Goal: Information Seeking & Learning: Learn about a topic

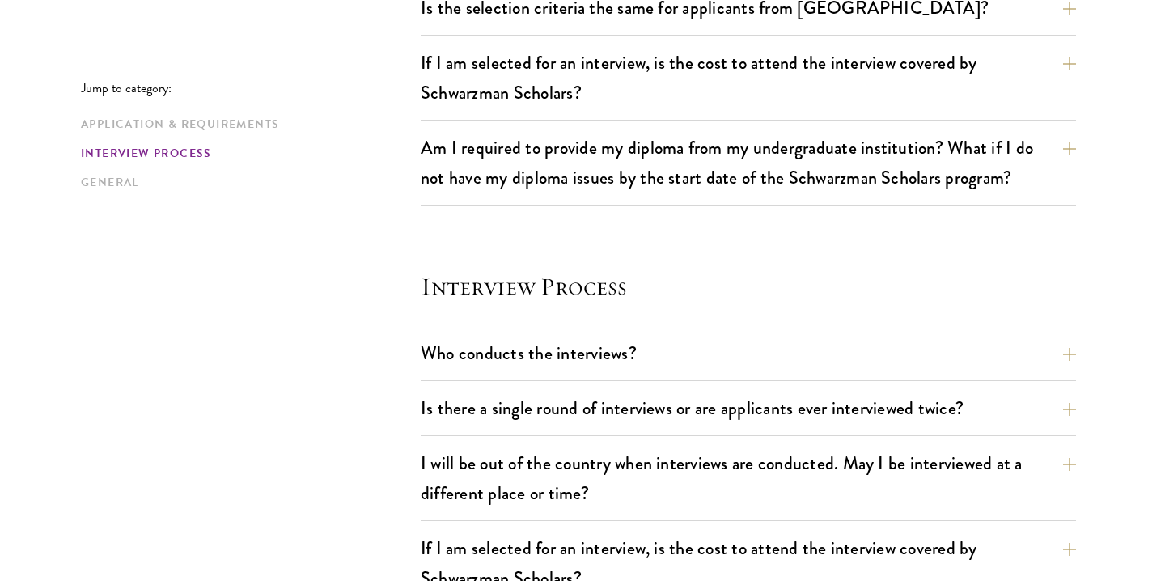
scroll to position [1752, 0]
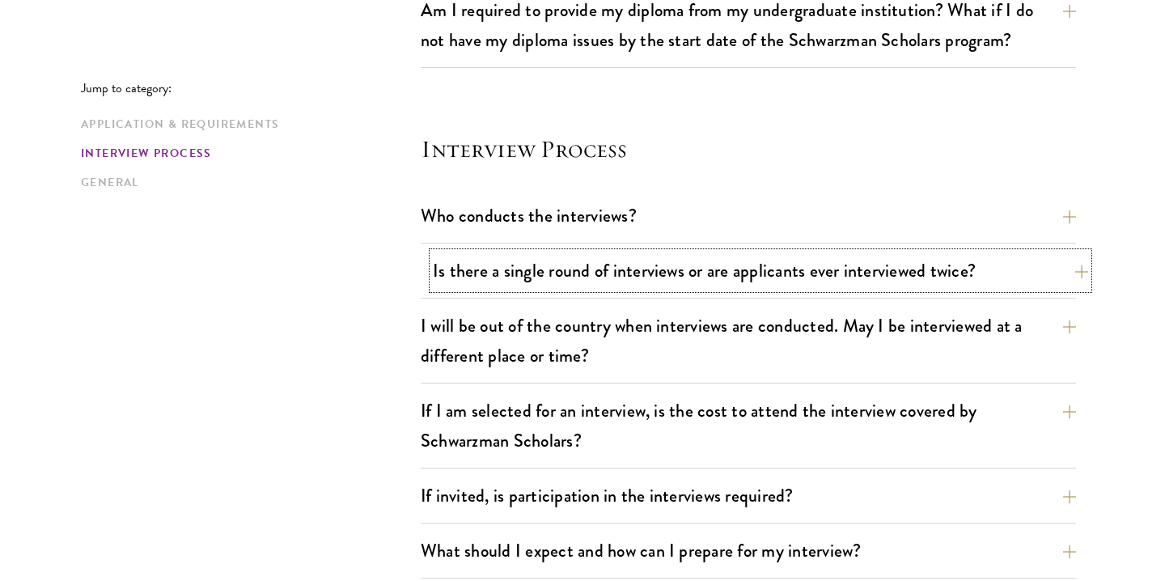
click at [1066, 278] on button "Is there a single round of interviews or are applicants ever interviewed twice?" at bounding box center [760, 270] width 655 height 36
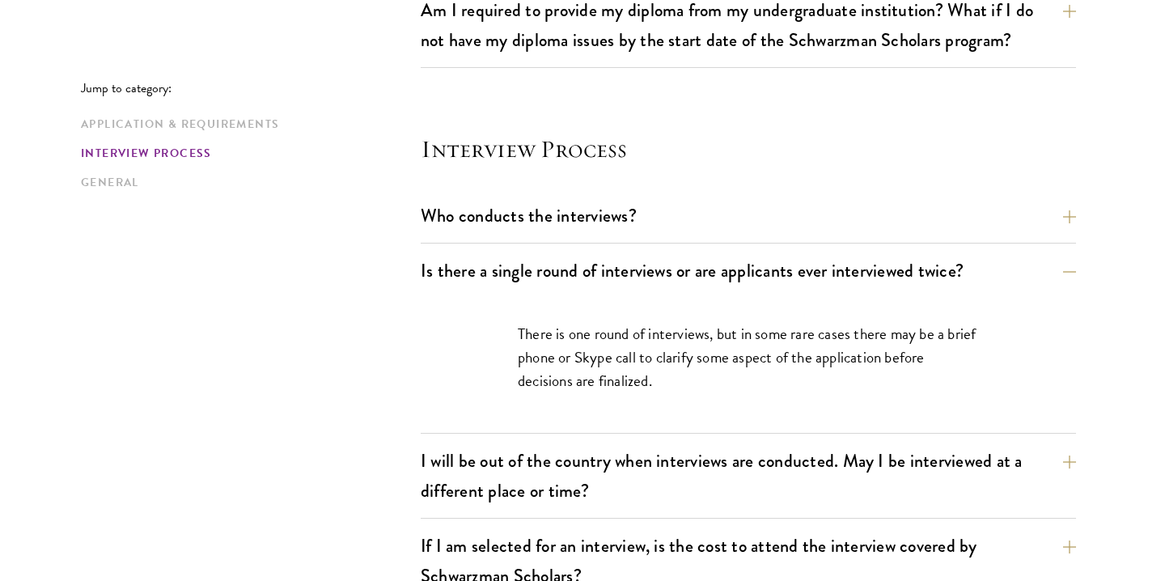
click at [239, 364] on div "Jump to category: Application & Requirements Interview Process General Applicat…" at bounding box center [582, 60] width 1003 height 2667
click at [1075, 271] on button "Is there a single round of interviews or are applicants ever interviewed twice?" at bounding box center [760, 270] width 655 height 36
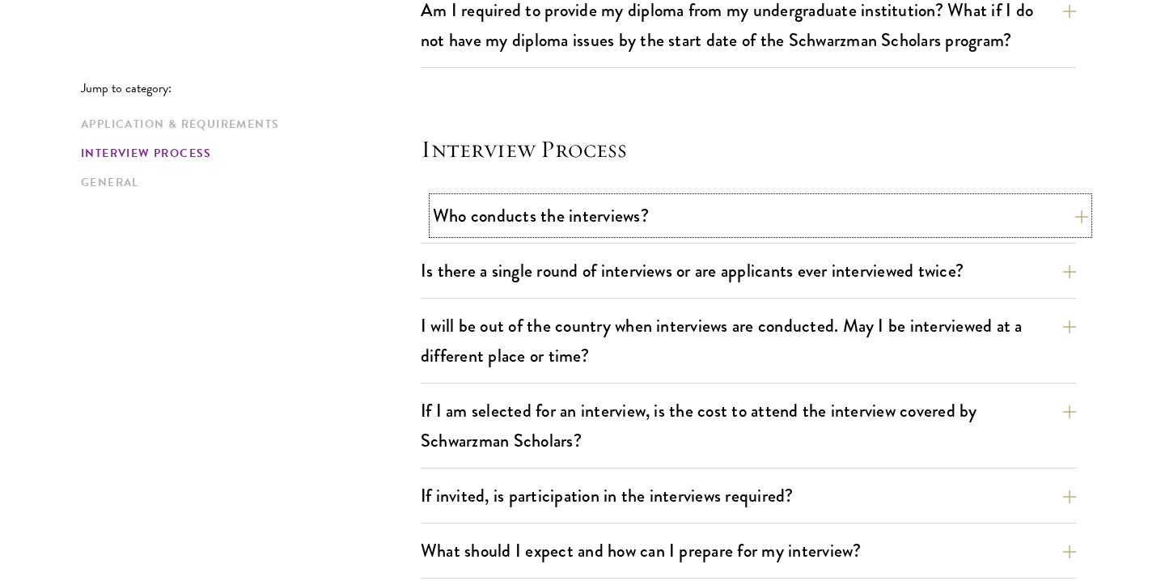
click at [1061, 212] on button "Who conducts the interviews?" at bounding box center [760, 215] width 655 height 36
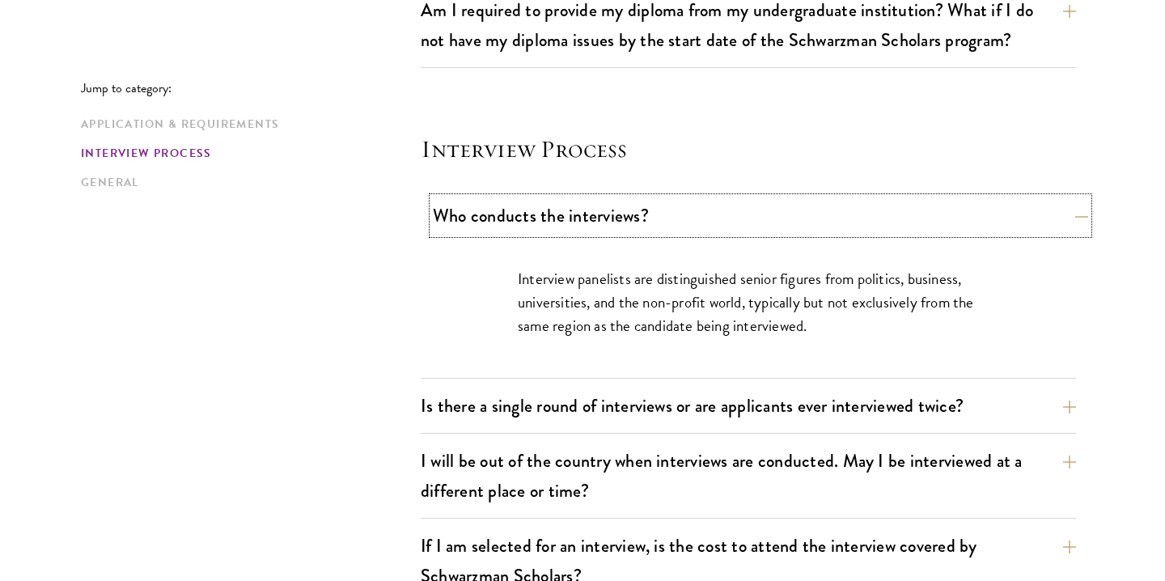
click at [1071, 214] on button "Who conducts the interviews?" at bounding box center [760, 215] width 655 height 36
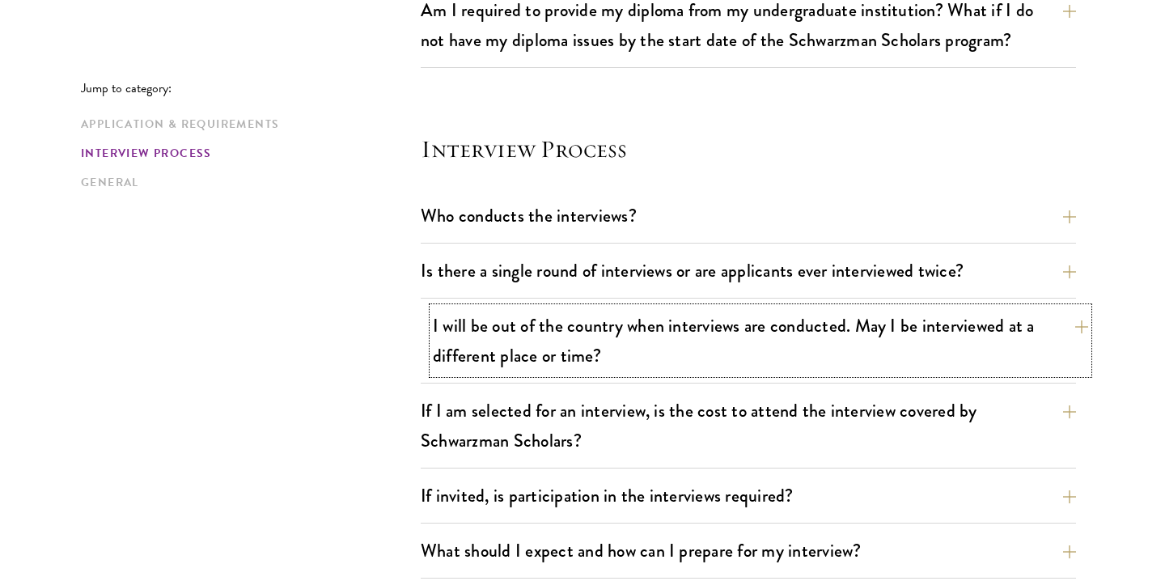
click at [1058, 335] on button "I will be out of the country when interviews are conducted. May I be interviewe…" at bounding box center [760, 340] width 655 height 66
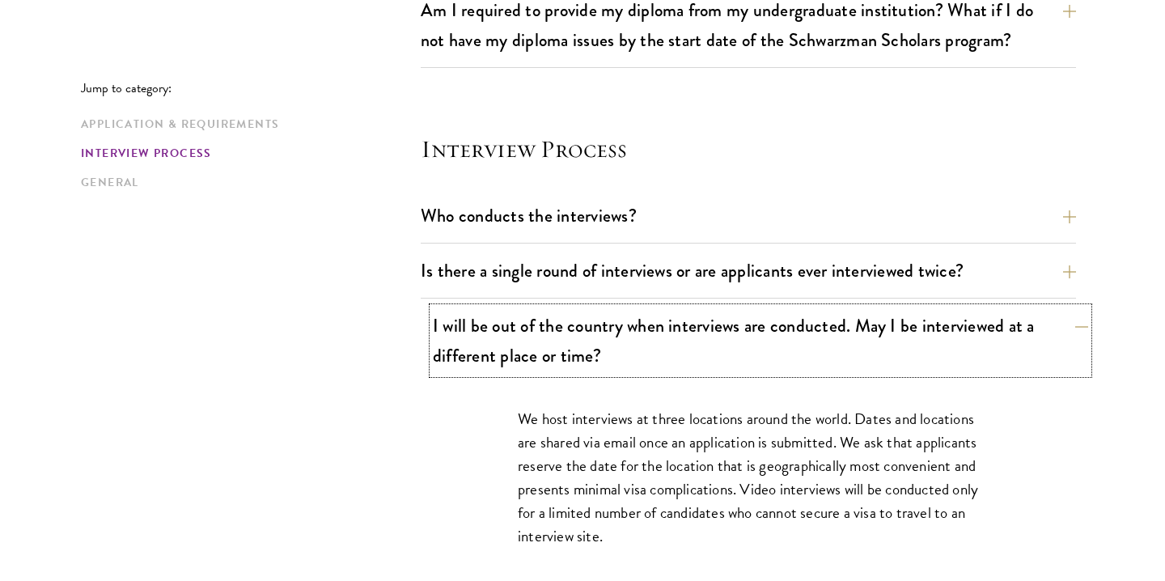
click at [1068, 333] on button "I will be out of the country when interviews are conducted. May I be interviewe…" at bounding box center [760, 340] width 655 height 66
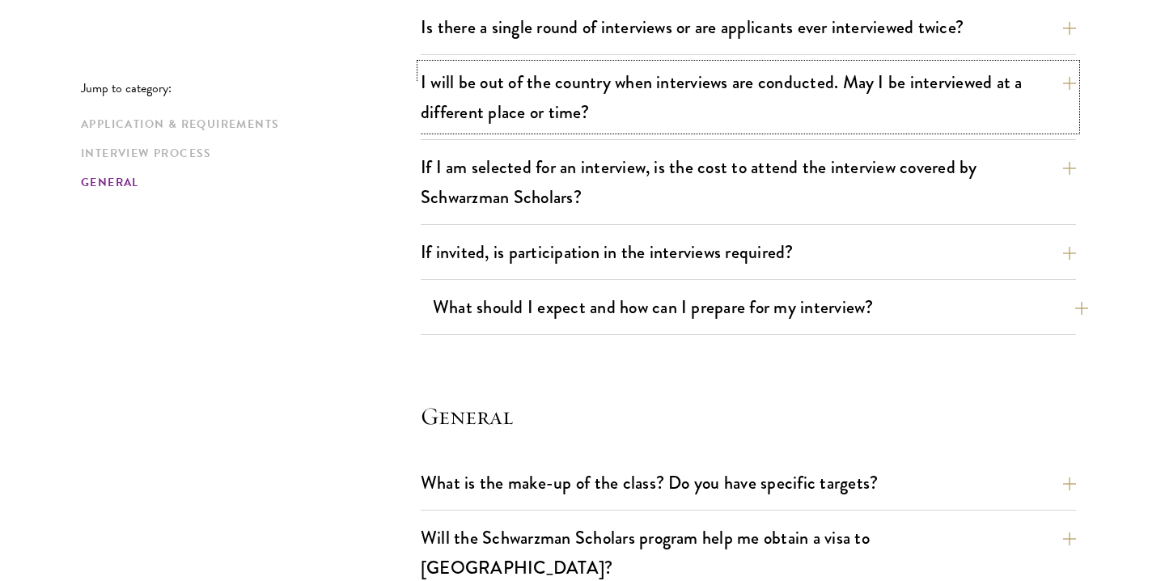
scroll to position [2098, 0]
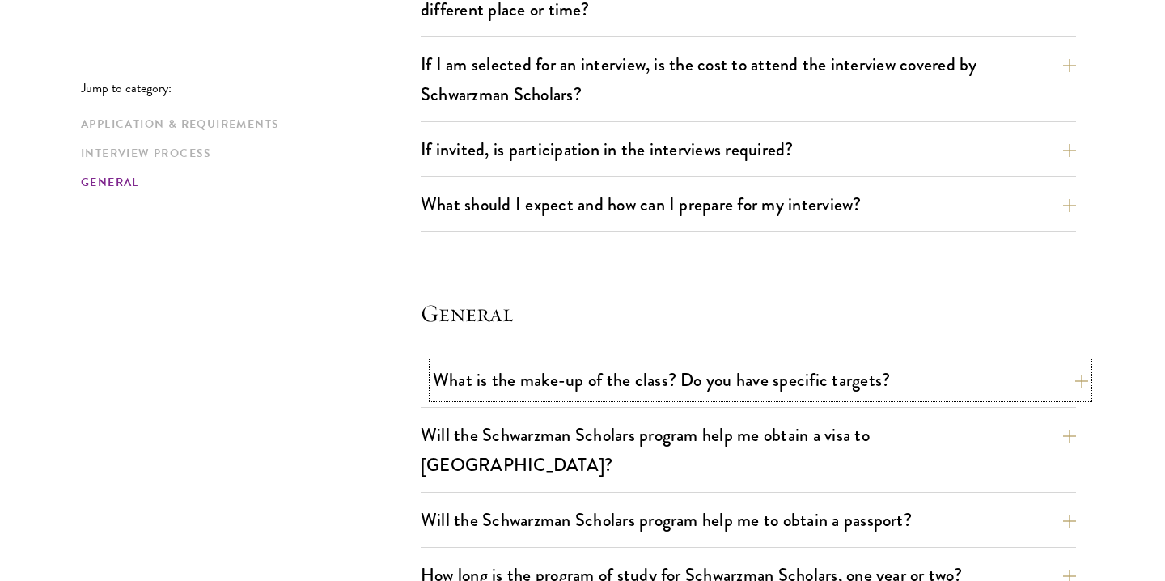
click at [1027, 374] on button "What is the make-up of the class? Do you have specific targets?" at bounding box center [760, 380] width 655 height 36
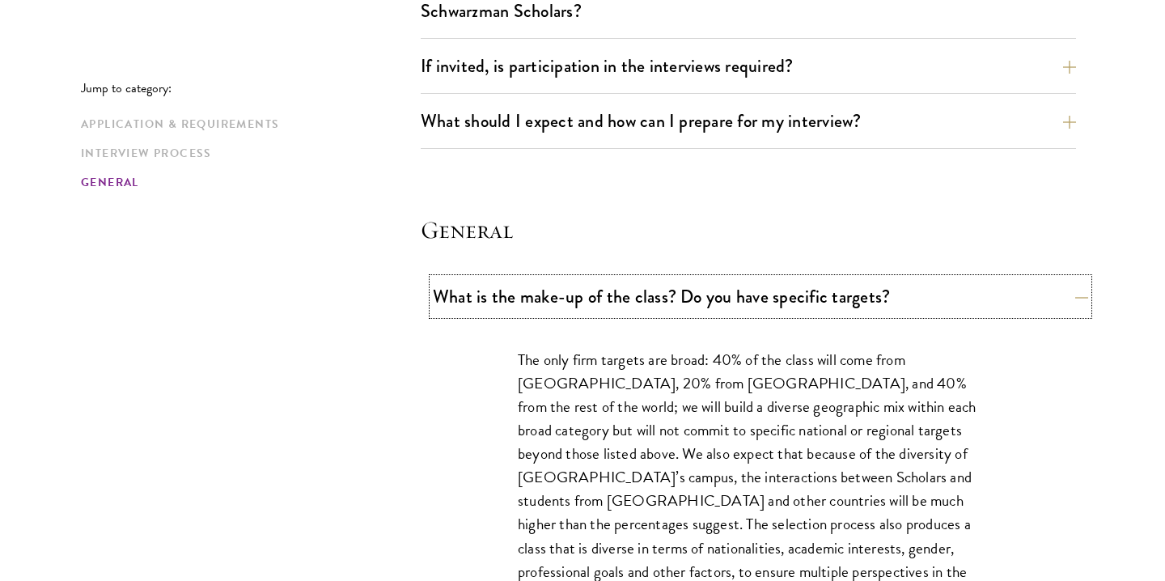
scroll to position [2295, 0]
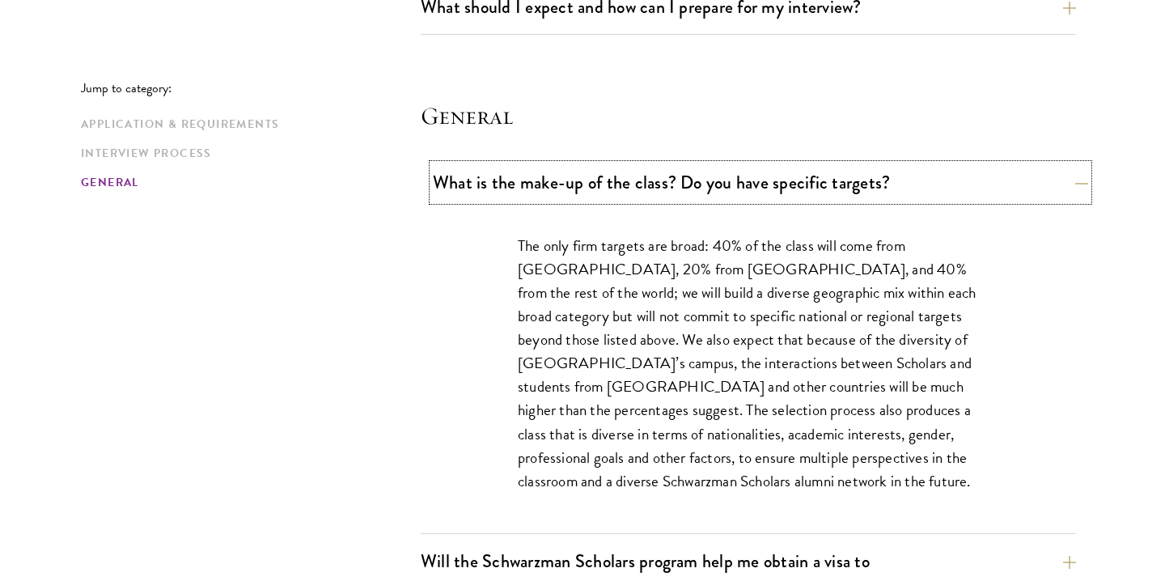
click at [1062, 176] on button "What is the make-up of the class? Do you have specific targets?" at bounding box center [760, 182] width 655 height 36
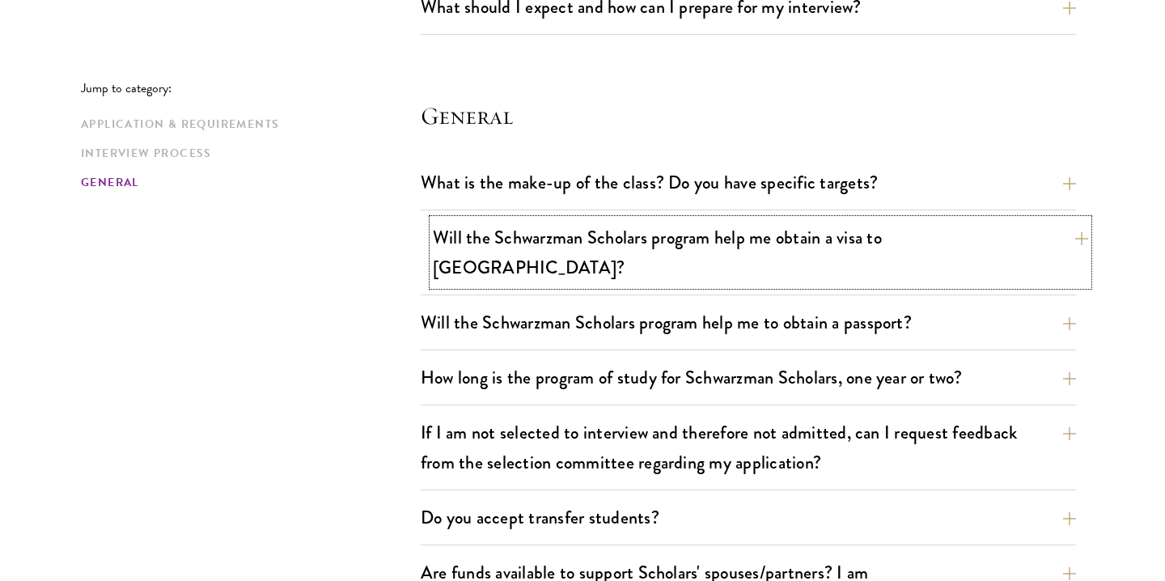
click at [851, 247] on button "Will the Schwarzman Scholars program help me obtain a visa to [GEOGRAPHIC_DATA]?" at bounding box center [760, 252] width 655 height 66
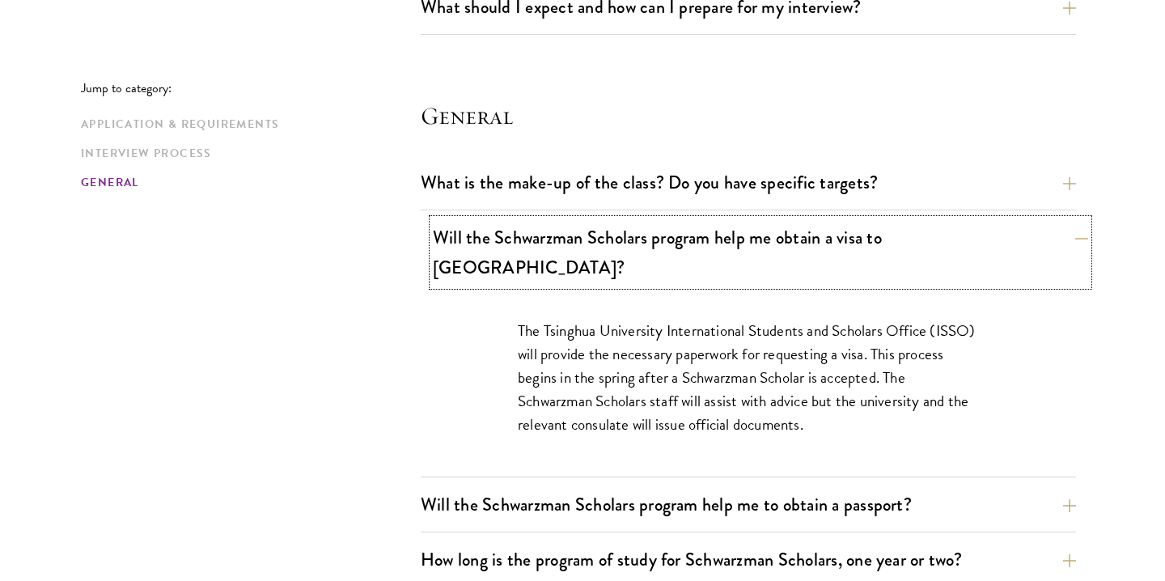
click at [851, 247] on button "Will the Schwarzman Scholars program help me obtain a visa to [GEOGRAPHIC_DATA]?" at bounding box center [760, 252] width 655 height 66
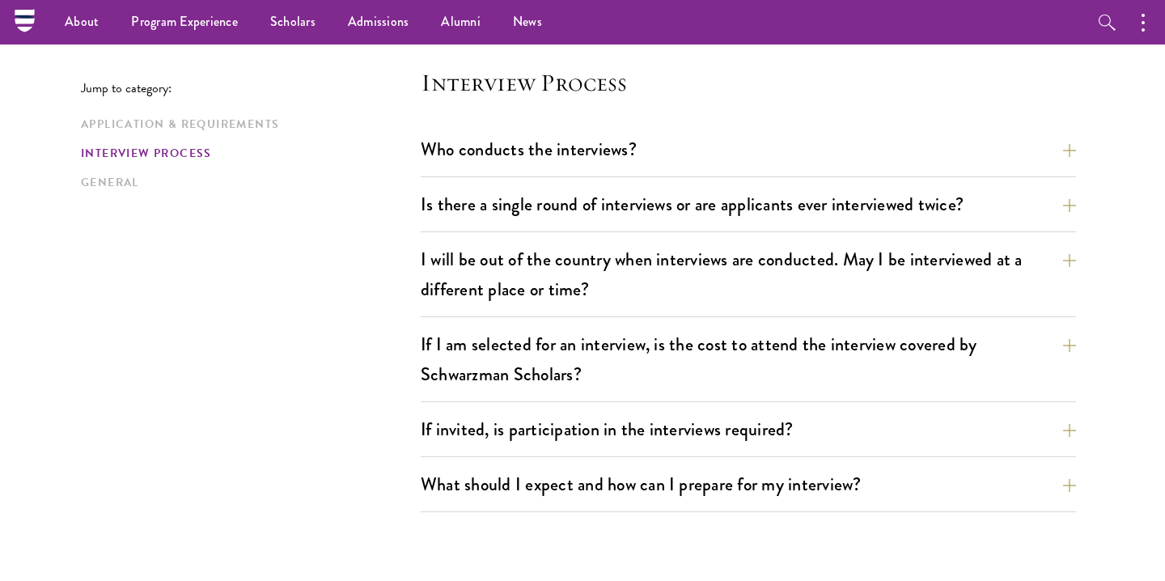
scroll to position [1819, 0]
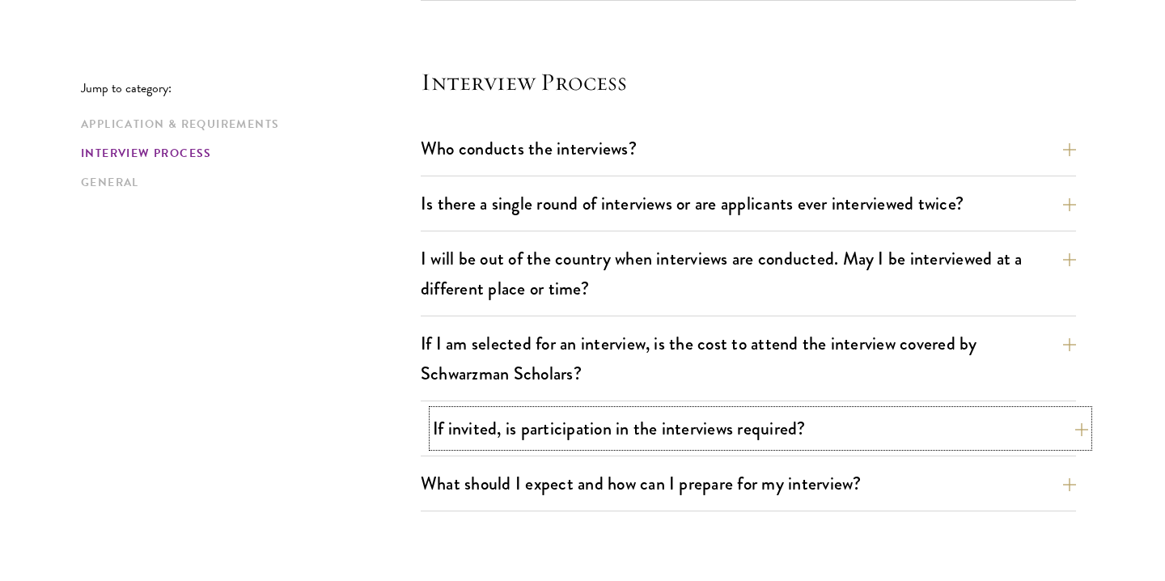
click at [1037, 418] on button "If invited, is participation in the interviews required?" at bounding box center [760, 428] width 655 height 36
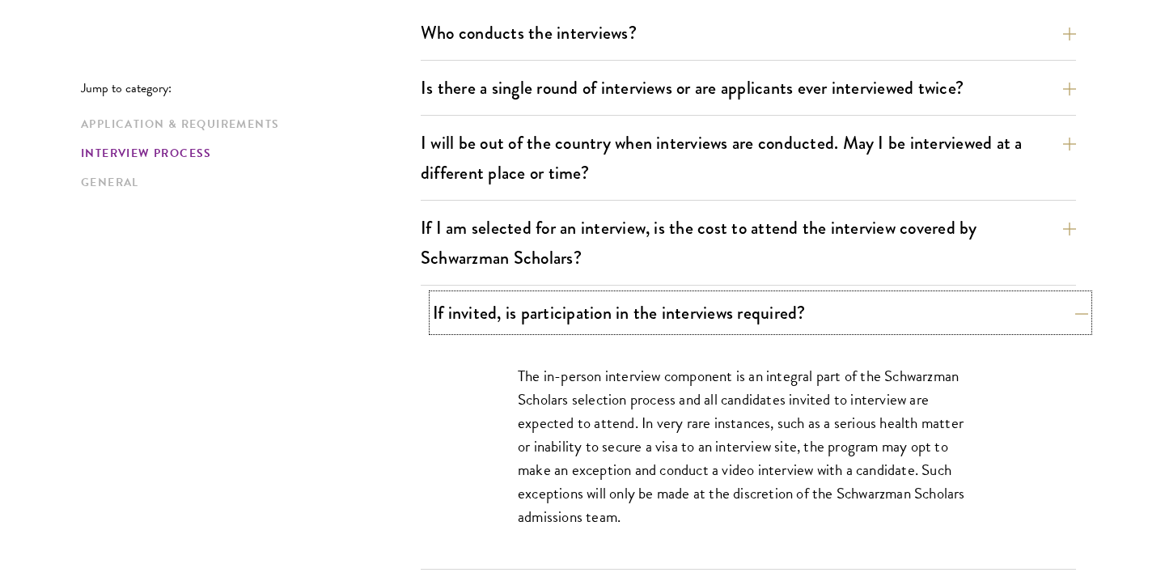
scroll to position [1981, 0]
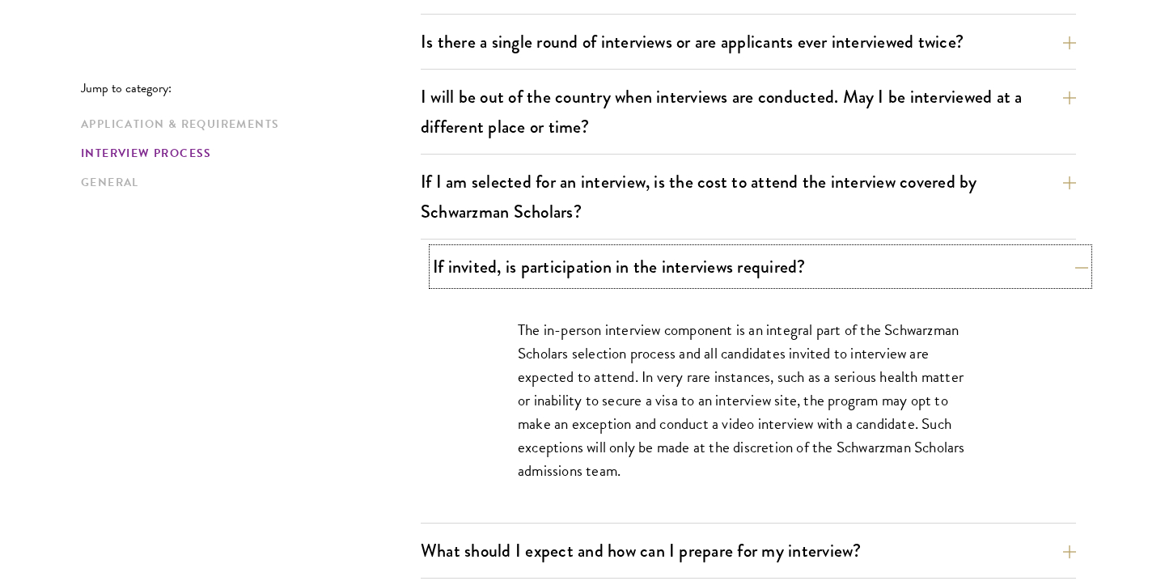
click at [1044, 273] on button "If invited, is participation in the interviews required?" at bounding box center [760, 266] width 655 height 36
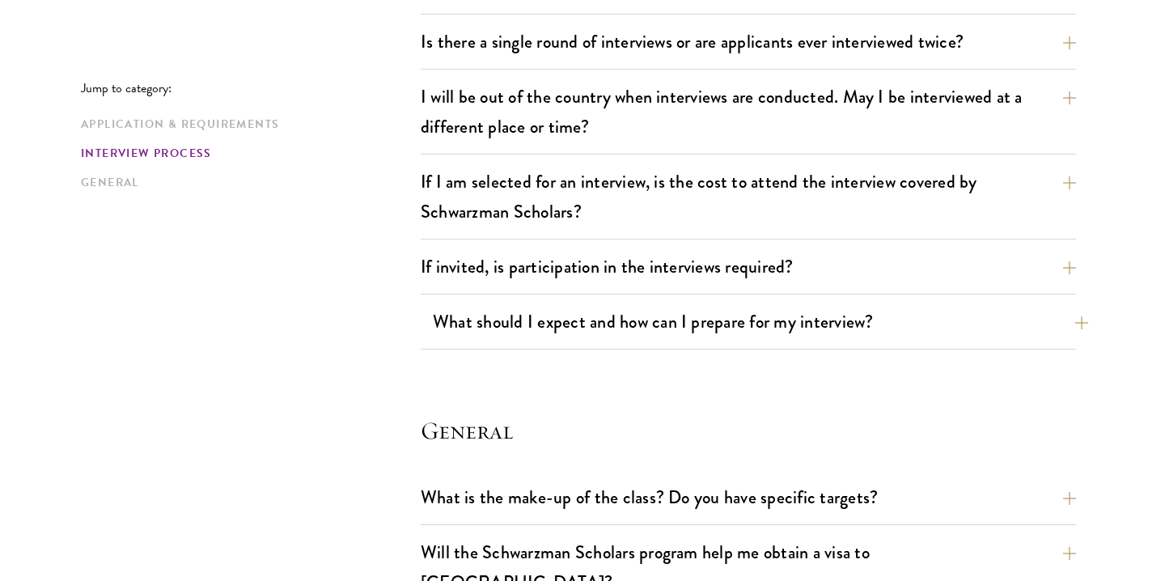
click at [1043, 317] on button "What should I expect and how can I prepare for my interview?" at bounding box center [760, 321] width 655 height 36
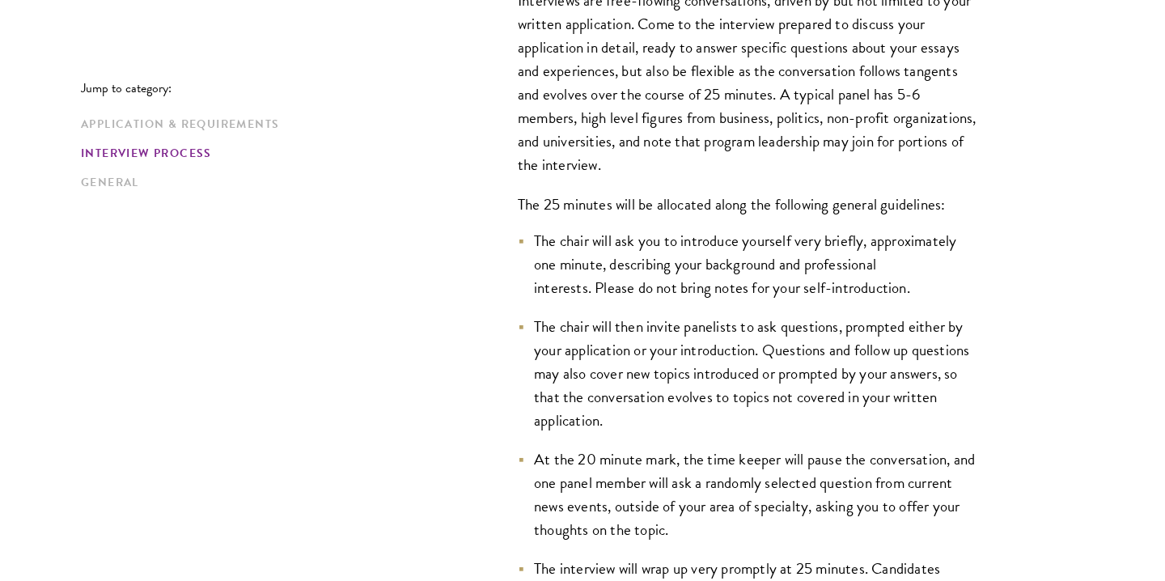
scroll to position [2371, 0]
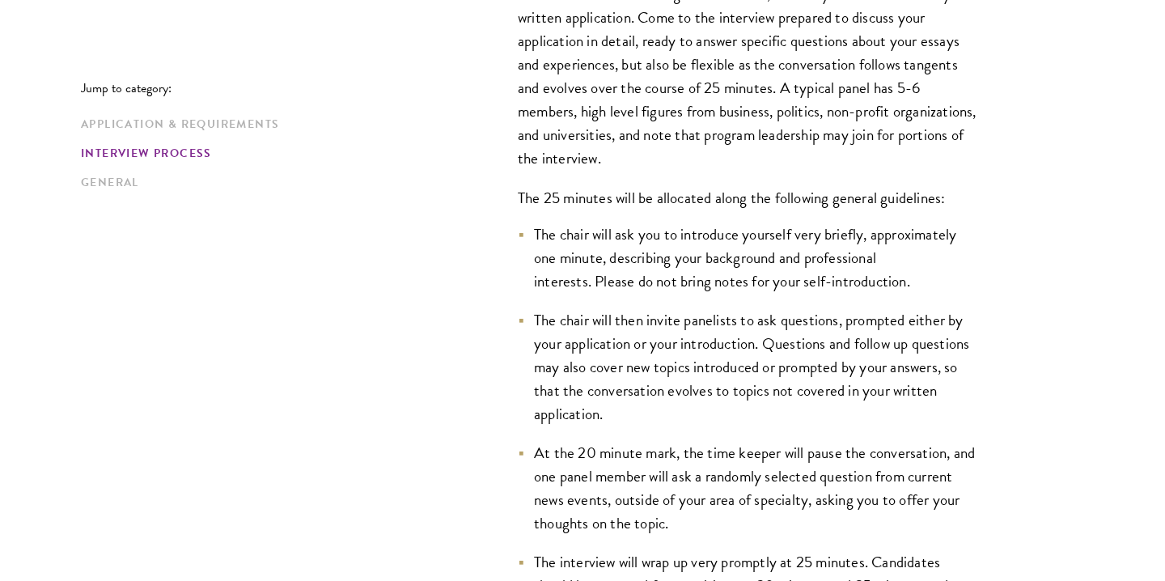
click at [481, 395] on div "Interviews are free-flowing conversations, driven by but not limited to your wr…" at bounding box center [748, 458] width 558 height 1001
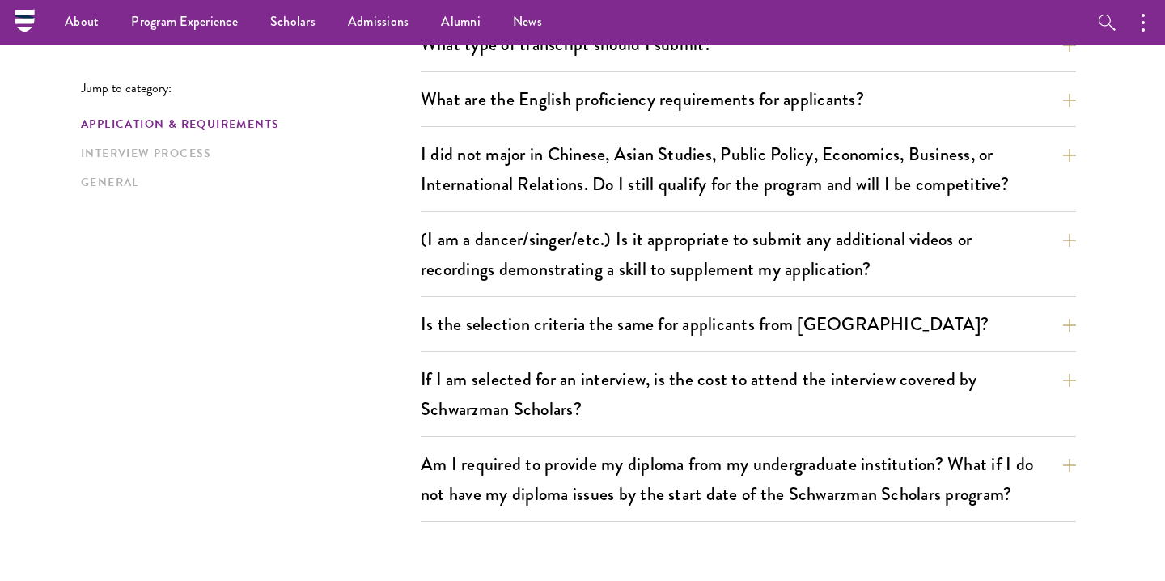
scroll to position [1208, 0]
